Goal: Use online tool/utility: Utilize a website feature to perform a specific function

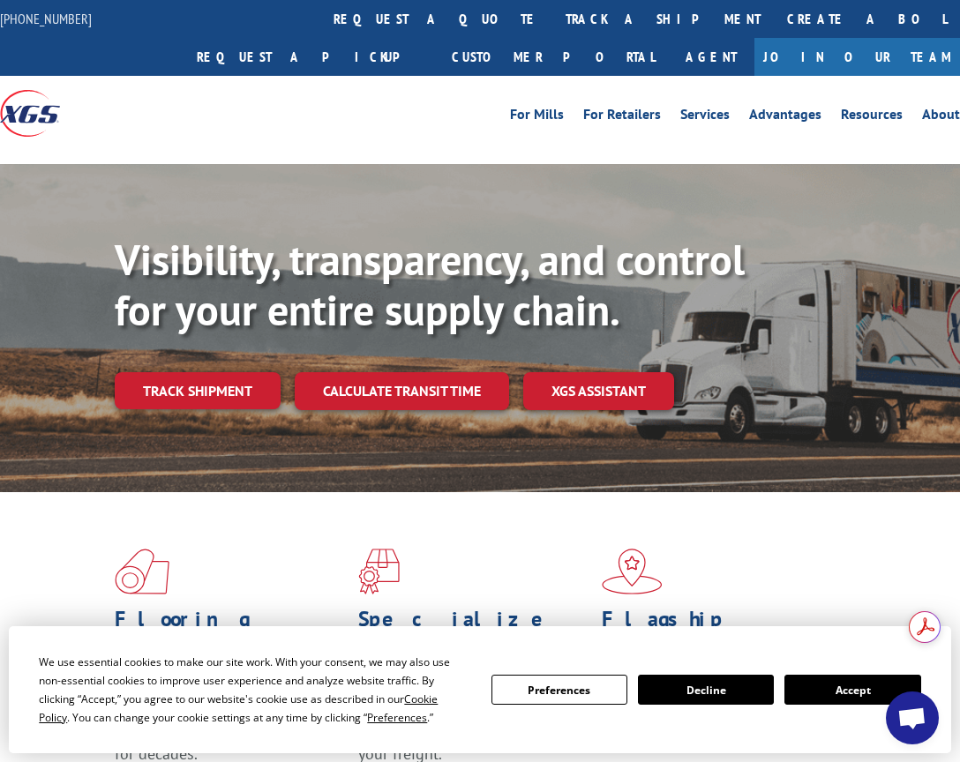
click at [341, 111] on div "For [PERSON_NAME] For Retailers Services Advantages Resources About For [PERSON…" at bounding box center [600, 114] width 720 height 26
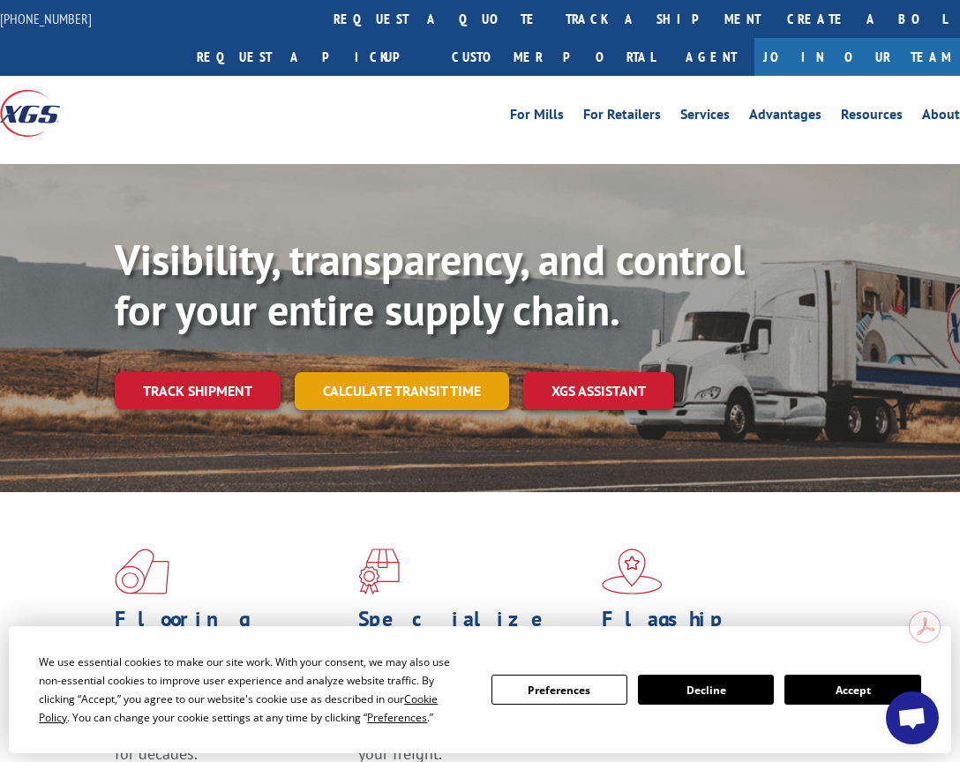
click at [330, 386] on link "Calculate transit time" at bounding box center [402, 391] width 214 height 38
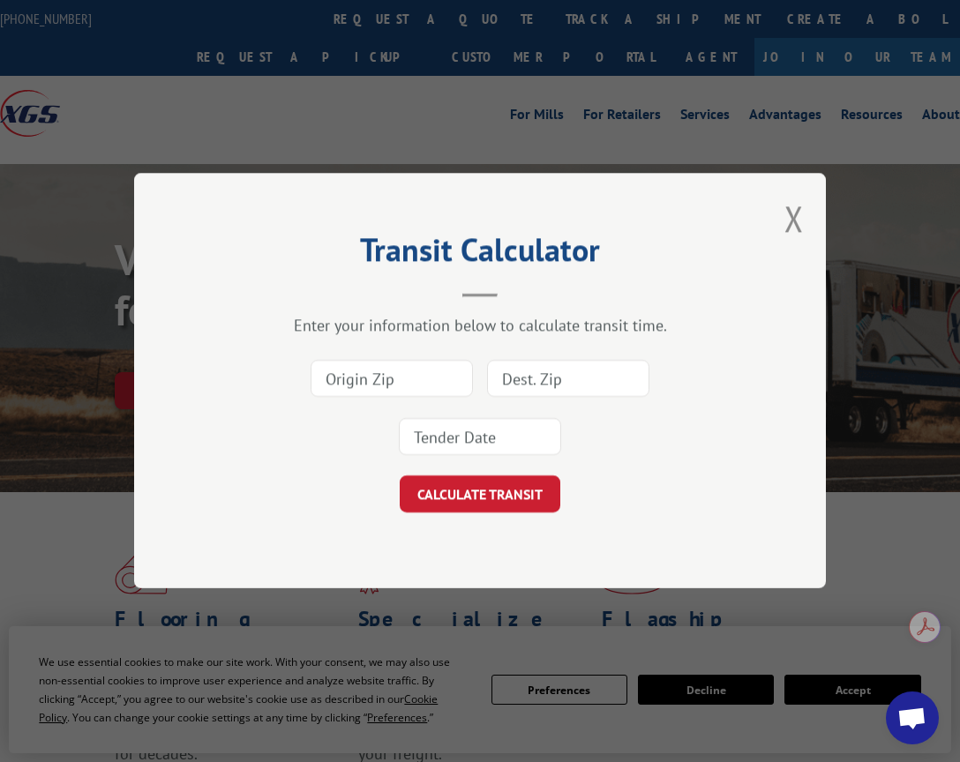
drag, startPoint x: 423, startPoint y: 385, endPoint x: 428, endPoint y: 393, distance: 9.9
click at [427, 385] on input at bounding box center [391, 379] width 162 height 37
type input "92704"
click at [521, 372] on input at bounding box center [568, 379] width 162 height 37
type input "11801"
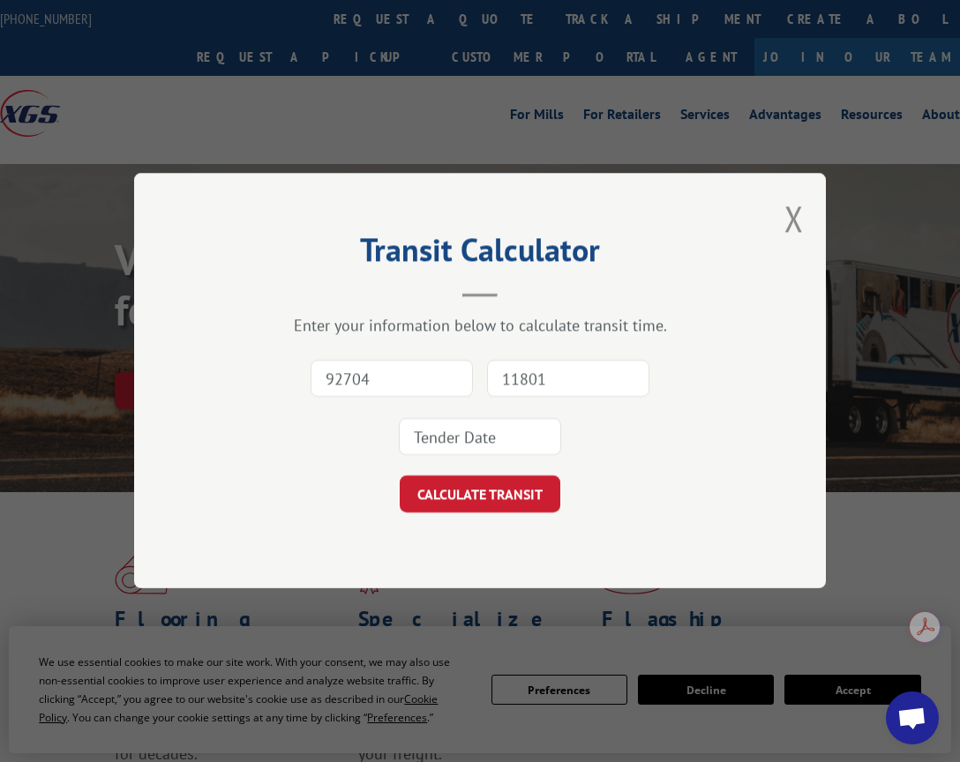
click at [400, 476] on button "CALCULATE TRANSIT" at bounding box center [480, 494] width 161 height 37
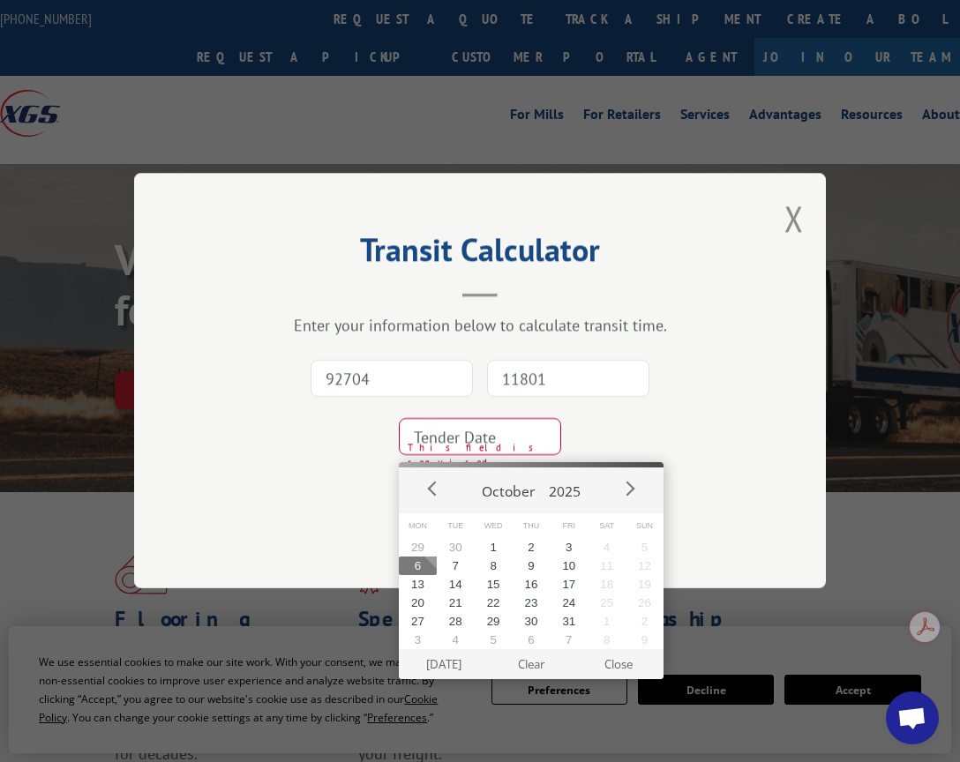
drag, startPoint x: 423, startPoint y: 566, endPoint x: 454, endPoint y: 519, distance: 56.0
click at [422, 567] on button "6" at bounding box center [418, 566] width 38 height 19
type input "[DATE]"
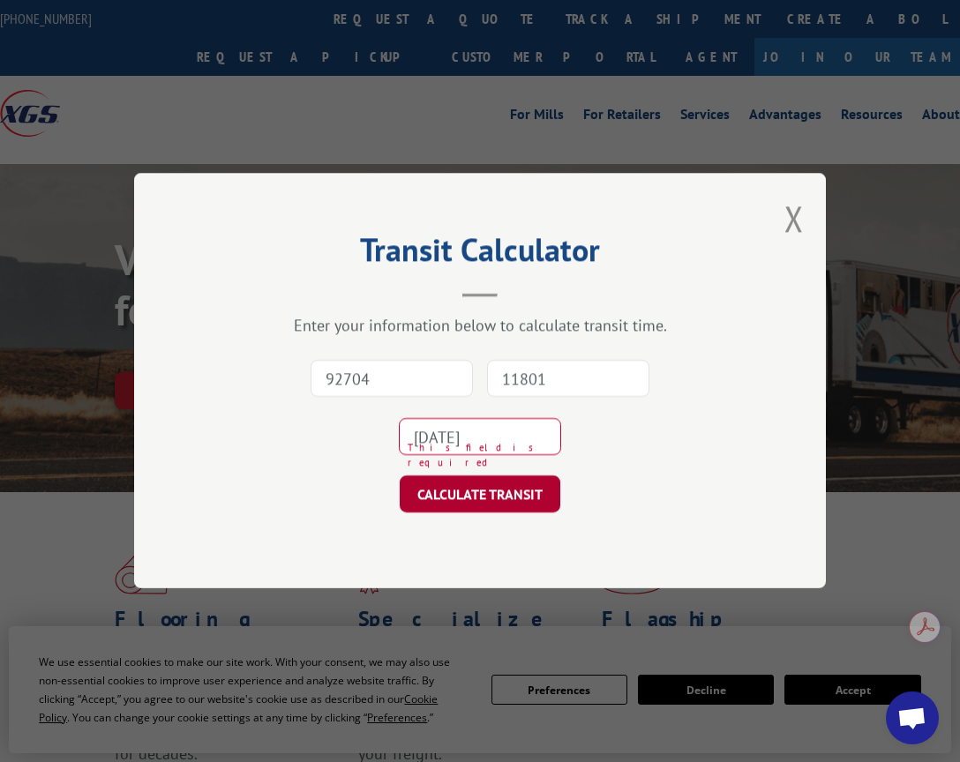
click at [475, 485] on button "CALCULATE TRANSIT" at bounding box center [480, 494] width 161 height 37
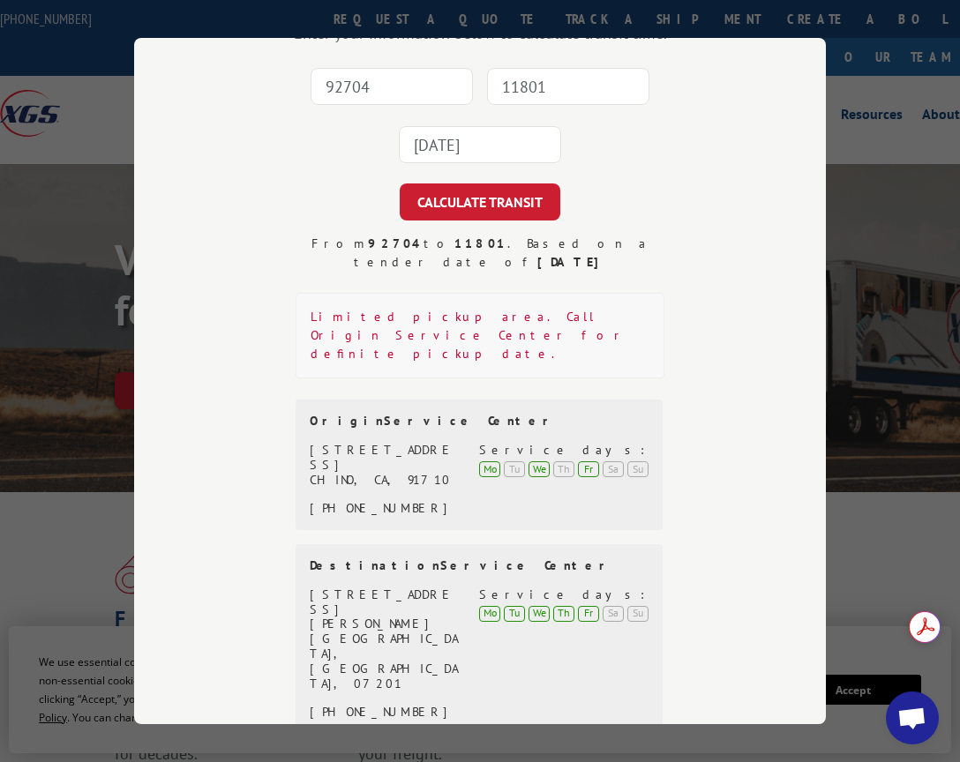
scroll to position [158, 0]
